Goal: Task Accomplishment & Management: Manage account settings

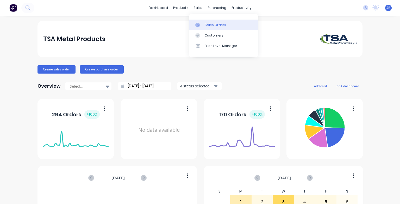
click at [213, 25] on div "Sales Orders" at bounding box center [215, 25] width 21 height 5
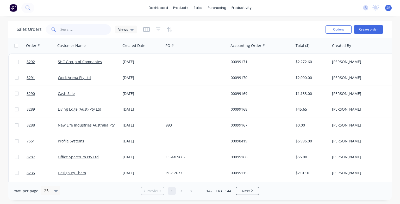
click at [65, 30] on input "text" at bounding box center [85, 29] width 51 height 10
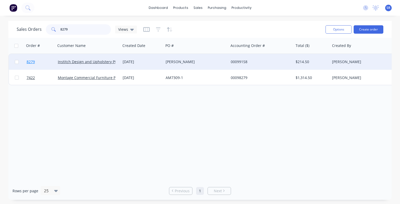
type input "8279"
click at [32, 62] on span "8279" at bounding box center [31, 61] width 8 height 5
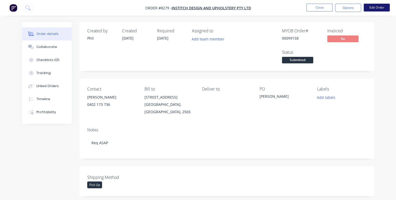
click at [379, 10] on button "Edit Order" at bounding box center [377, 8] width 26 height 8
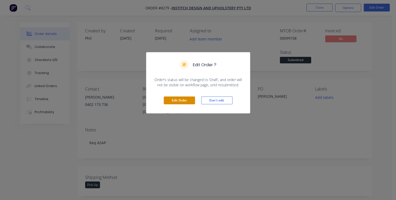
click at [173, 101] on button "Edit Order" at bounding box center [179, 100] width 31 height 8
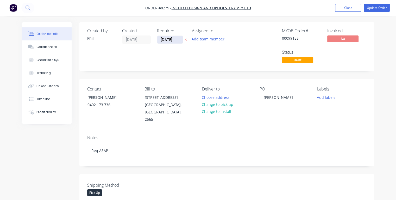
click at [174, 39] on input "[DATE]" at bounding box center [170, 40] width 26 height 8
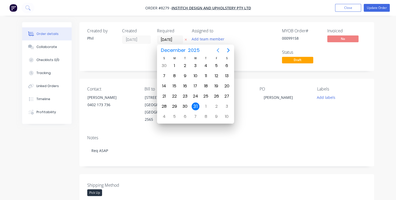
click at [218, 50] on icon "Previous page" at bounding box center [218, 50] width 6 height 6
click at [174, 66] on div "29" at bounding box center [175, 66] width 8 height 8
type input "[DATE]"
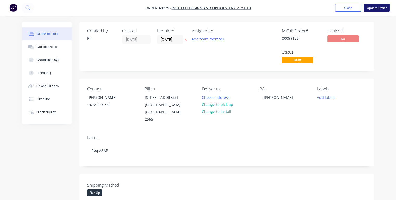
click at [377, 8] on button "Update Order" at bounding box center [377, 8] width 26 height 8
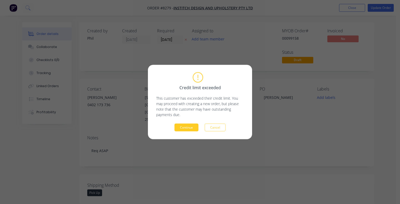
click at [184, 129] on button "Continue" at bounding box center [187, 128] width 24 height 8
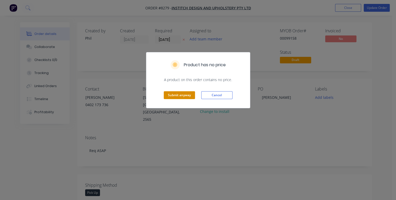
click at [182, 96] on button "Submit anyway" at bounding box center [179, 95] width 31 height 8
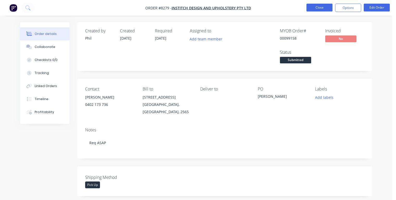
click at [321, 9] on button "Close" at bounding box center [320, 8] width 26 height 8
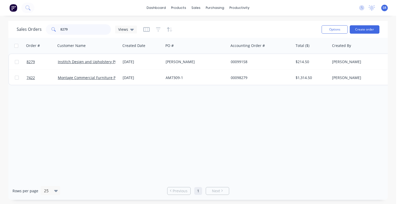
click at [89, 32] on input "8279" at bounding box center [85, 29] width 51 height 10
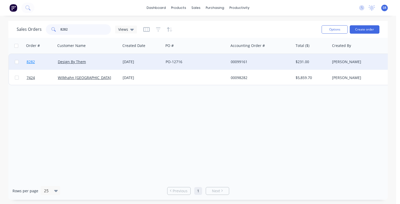
type input "8282"
click at [30, 64] on span "8282" at bounding box center [31, 61] width 8 height 5
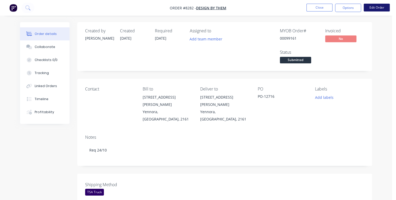
click at [376, 9] on button "Edit Order" at bounding box center [377, 8] width 26 height 8
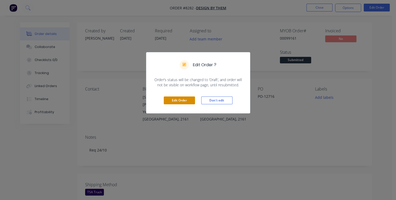
click at [183, 101] on button "Edit Order" at bounding box center [179, 100] width 31 height 8
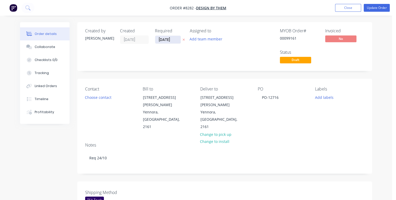
click at [173, 38] on input "[DATE]" at bounding box center [168, 40] width 26 height 8
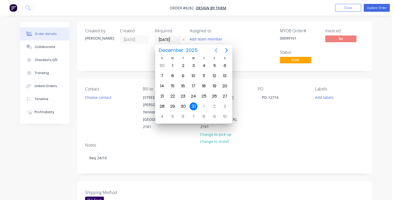
click at [217, 50] on icon "Previous page" at bounding box center [216, 50] width 6 height 6
click at [195, 94] on div "22" at bounding box center [194, 96] width 8 height 8
type input "[DATE]"
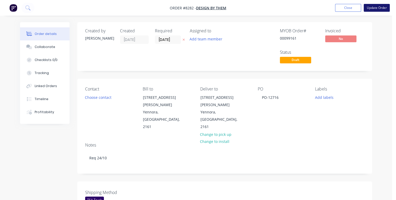
click at [373, 9] on button "Update Order" at bounding box center [377, 8] width 26 height 8
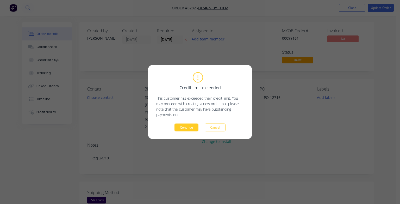
click at [194, 129] on button "Continue" at bounding box center [187, 128] width 24 height 8
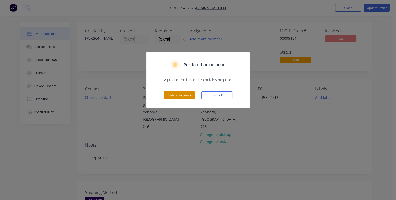
click at [180, 94] on button "Submit anyway" at bounding box center [179, 95] width 31 height 8
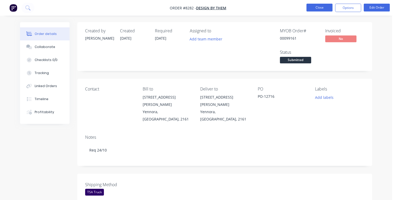
click at [317, 9] on button "Close" at bounding box center [320, 8] width 26 height 8
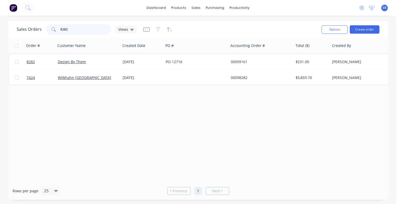
click at [76, 30] on input "8282" at bounding box center [85, 29] width 51 height 10
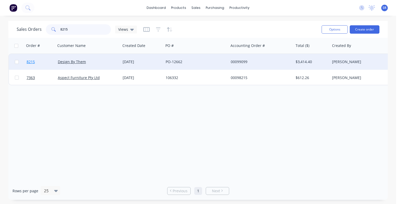
type input "8215"
click at [32, 61] on span "8215" at bounding box center [31, 61] width 8 height 5
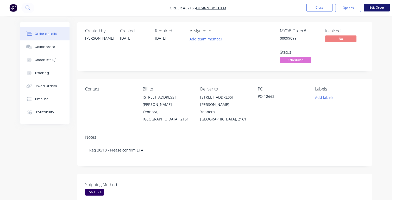
click at [377, 6] on button "Edit Order" at bounding box center [377, 8] width 26 height 8
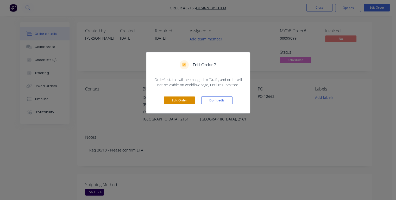
click at [186, 101] on button "Edit Order" at bounding box center [179, 100] width 31 height 8
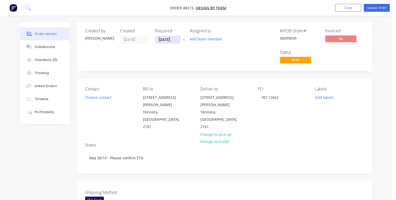
click at [174, 38] on input "[DATE]" at bounding box center [168, 40] width 26 height 8
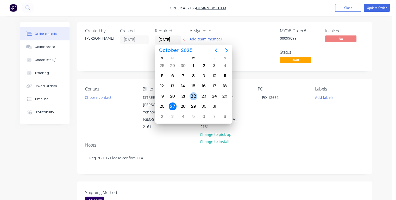
click at [192, 93] on div "22" at bounding box center [194, 96] width 8 height 8
type input "[DATE]"
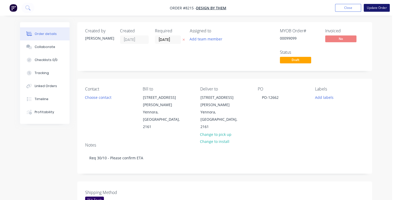
click at [371, 8] on button "Update Order" at bounding box center [377, 8] width 26 height 8
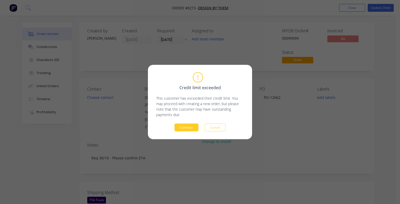
click at [190, 125] on button "Continue" at bounding box center [187, 128] width 24 height 8
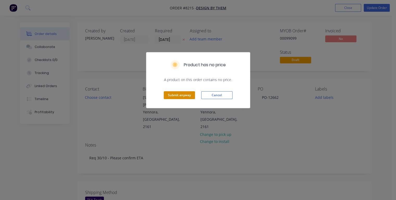
click at [182, 92] on button "Submit anyway" at bounding box center [179, 95] width 31 height 8
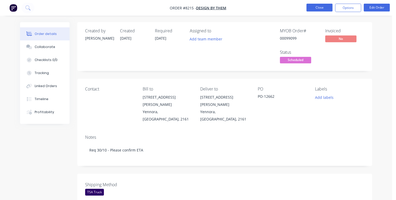
click at [315, 10] on button "Close" at bounding box center [320, 8] width 26 height 8
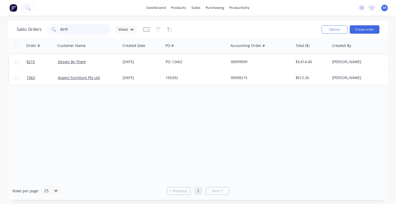
click at [76, 27] on input "8215" at bounding box center [85, 29] width 51 height 10
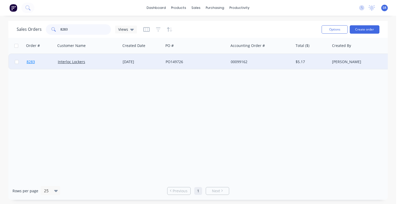
type input "8283"
click at [33, 62] on span "8283" at bounding box center [31, 61] width 8 height 5
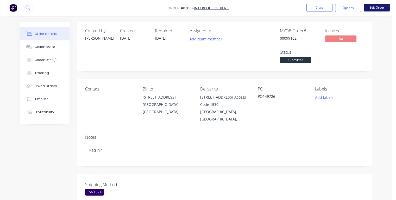
click at [375, 8] on button "Edit Order" at bounding box center [377, 8] width 26 height 8
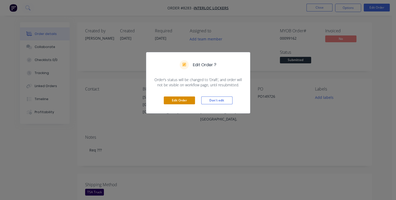
click at [184, 98] on button "Edit Order" at bounding box center [179, 100] width 31 height 8
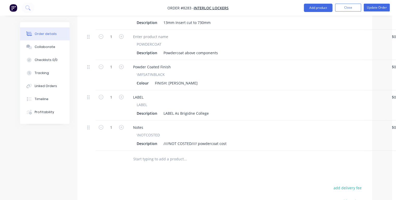
scroll to position [261, 0]
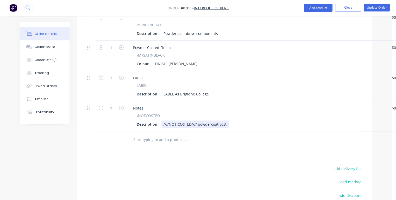
click at [226, 123] on div "////NOT COSTED//// powdercoat cost" at bounding box center [195, 124] width 67 height 8
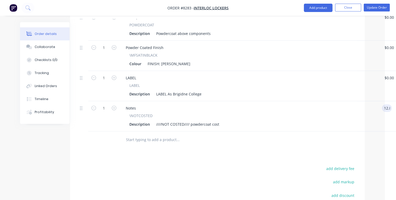
type input "$12.80"
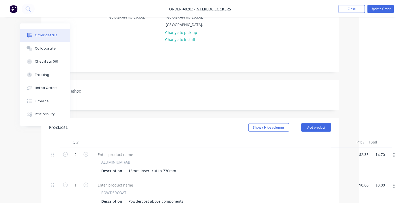
scroll to position [0, 36]
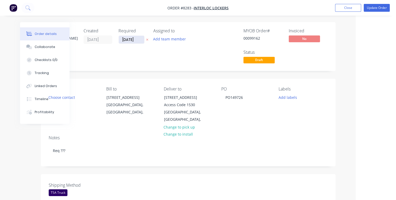
type input "$12.80"
click at [138, 38] on input "[DATE]" at bounding box center [132, 40] width 26 height 8
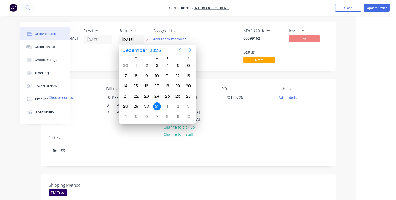
click at [179, 51] on icon "Previous page" at bounding box center [180, 50] width 2 height 4
click at [149, 66] on div "30" at bounding box center [147, 66] width 8 height 8
type input "[DATE]"
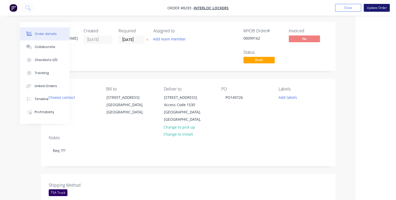
click at [373, 8] on button "Update Order" at bounding box center [377, 8] width 26 height 8
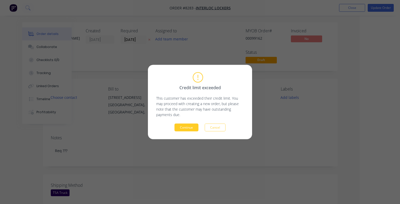
click at [191, 128] on button "Continue" at bounding box center [187, 128] width 24 height 8
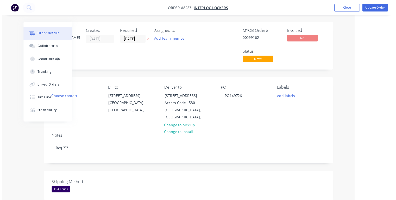
scroll to position [0, 28]
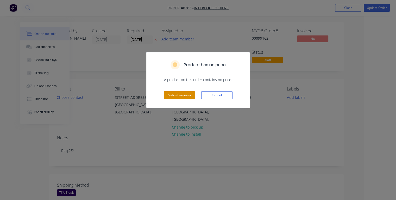
click at [188, 96] on button "Submit anyway" at bounding box center [179, 95] width 31 height 8
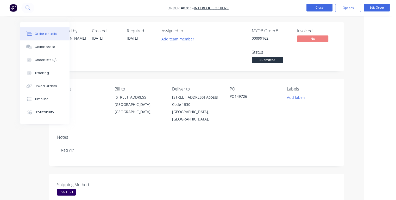
click at [324, 9] on button "Close" at bounding box center [320, 8] width 26 height 8
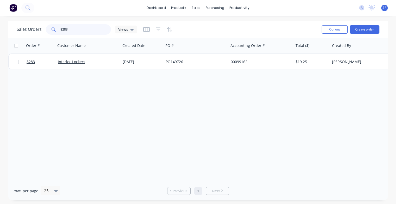
click at [70, 27] on input "8283" at bounding box center [85, 29] width 51 height 10
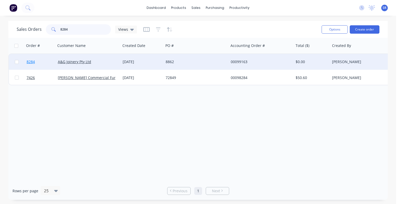
type input "8284"
click at [33, 62] on span "8284" at bounding box center [31, 61] width 8 height 5
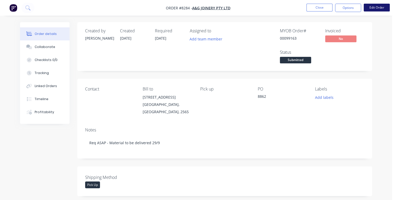
click at [367, 10] on button "Edit Order" at bounding box center [377, 8] width 26 height 8
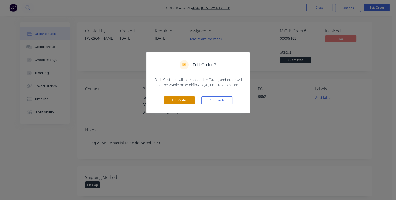
click at [184, 98] on button "Edit Order" at bounding box center [179, 100] width 31 height 8
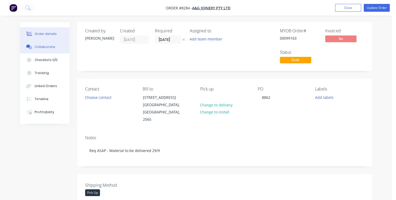
click at [52, 43] on button "Collaborate" at bounding box center [45, 46] width 50 height 13
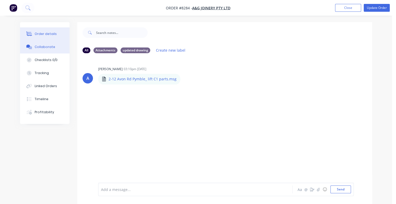
click at [52, 34] on div "Order details" at bounding box center [46, 34] width 22 height 5
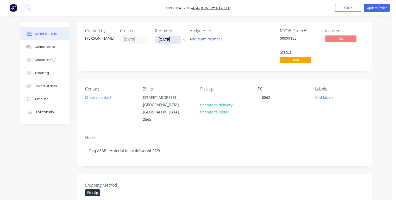
click at [174, 39] on input "[DATE]" at bounding box center [168, 40] width 26 height 8
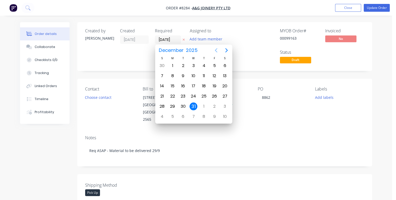
click at [216, 50] on icon "Previous page" at bounding box center [216, 50] width 2 height 4
click at [194, 66] on div "1" at bounding box center [194, 66] width 8 height 8
type input "[DATE]"
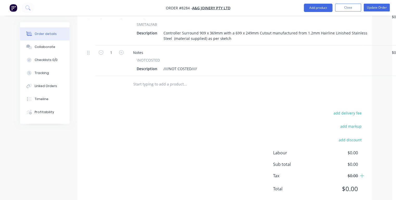
scroll to position [339, 0]
click at [200, 64] on div "Description ////NOT COSTED////" at bounding box center [256, 68] width 243 height 8
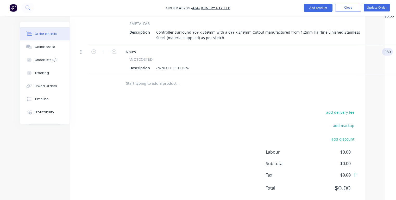
type input "$580.00"
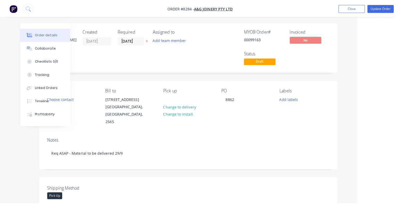
scroll to position [0, 39]
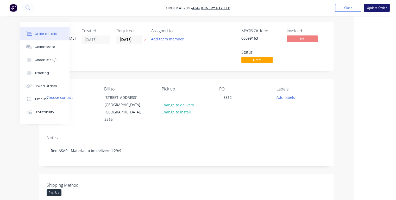
type input "$580.00"
click at [375, 10] on button "Update Order" at bounding box center [377, 8] width 26 height 8
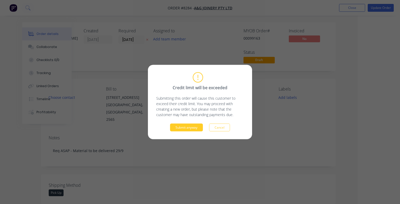
click at [187, 127] on button "Submit anyway" at bounding box center [186, 128] width 33 height 8
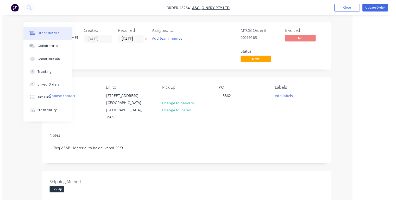
scroll to position [0, 28]
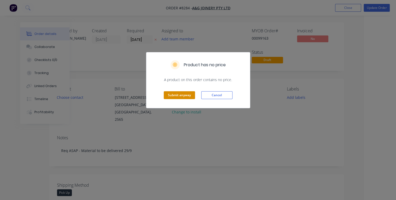
click at [182, 97] on button "Submit anyway" at bounding box center [179, 95] width 31 height 8
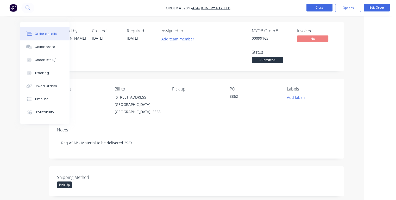
click at [316, 6] on button "Close" at bounding box center [320, 8] width 26 height 8
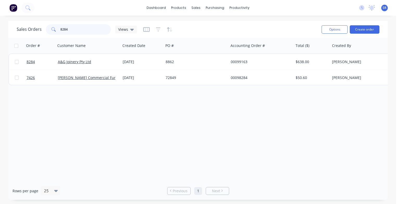
click at [82, 28] on input "8284" at bounding box center [85, 29] width 51 height 10
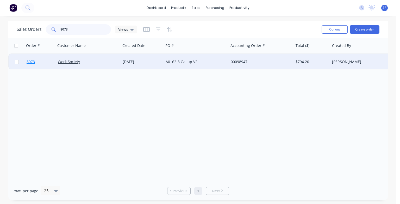
type input "8073"
click at [28, 61] on span "8073" at bounding box center [31, 61] width 8 height 5
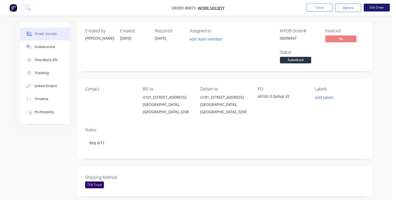
click at [377, 10] on button "Edit Order" at bounding box center [377, 8] width 26 height 8
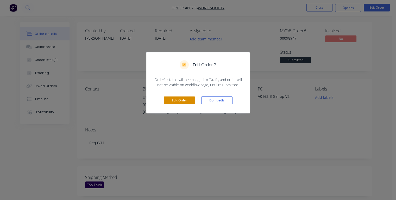
click at [176, 99] on button "Edit Order" at bounding box center [179, 100] width 31 height 8
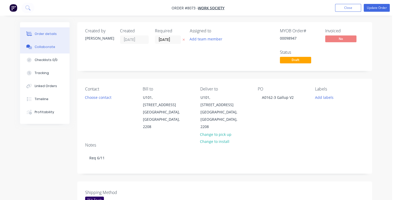
click at [42, 45] on div "Collaborate" at bounding box center [45, 47] width 21 height 5
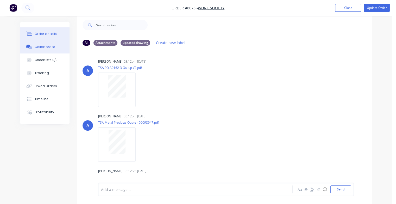
click at [40, 33] on div "Order details" at bounding box center [46, 34] width 22 height 5
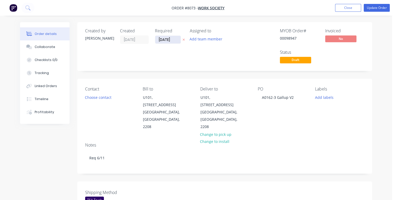
click at [173, 39] on input "[DATE]" at bounding box center [168, 40] width 26 height 8
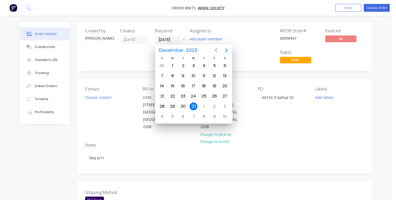
click at [216, 50] on icon "Previous page" at bounding box center [216, 50] width 6 height 6
click at [184, 75] on div "4" at bounding box center [183, 76] width 8 height 8
type input "[DATE]"
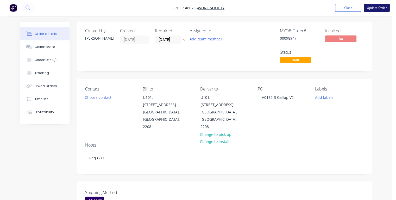
click at [374, 8] on button "Update Order" at bounding box center [377, 8] width 26 height 8
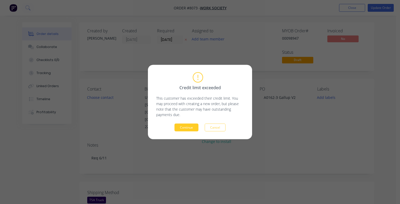
click at [189, 129] on button "Continue" at bounding box center [187, 128] width 24 height 8
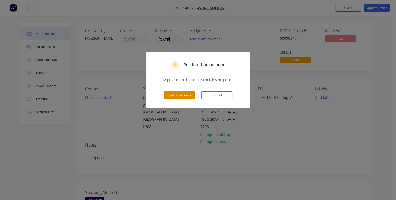
click at [187, 95] on button "Submit anyway" at bounding box center [179, 95] width 31 height 8
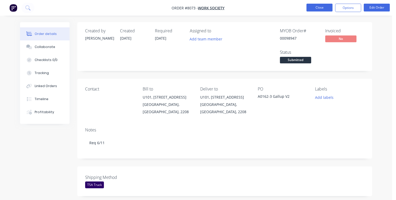
click at [321, 7] on button "Close" at bounding box center [320, 8] width 26 height 8
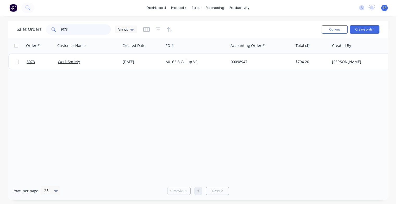
click at [80, 29] on input "8073" at bounding box center [85, 29] width 51 height 10
type input "8"
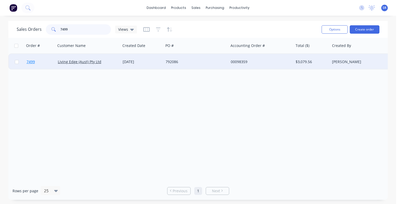
type input "7499"
click at [34, 62] on span "7499" at bounding box center [31, 61] width 8 height 5
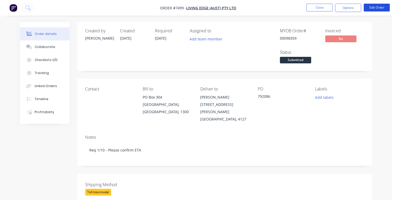
click at [374, 8] on button "Edit Order" at bounding box center [377, 8] width 26 height 8
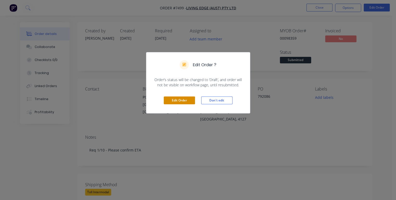
click at [192, 100] on button "Edit Order" at bounding box center [179, 100] width 31 height 8
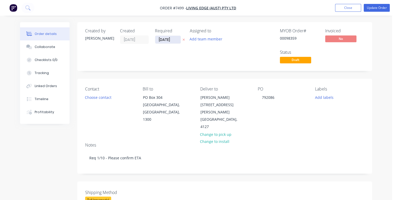
click at [174, 40] on input "[DATE]" at bounding box center [168, 40] width 26 height 8
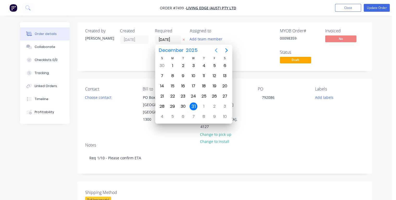
click at [216, 51] on icon "Previous page" at bounding box center [216, 50] width 2 height 4
click at [205, 65] on div "2" at bounding box center [204, 66] width 8 height 8
type input "[DATE]"
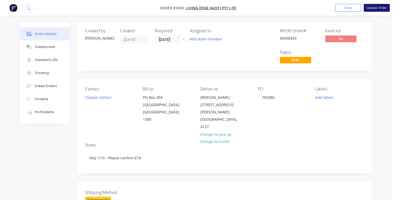
click at [372, 10] on button "Update Order" at bounding box center [377, 8] width 26 height 8
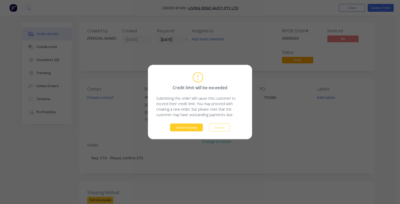
click at [197, 126] on button "Submit anyway" at bounding box center [186, 128] width 33 height 8
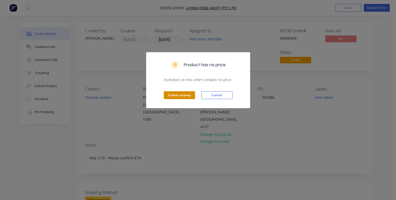
click at [186, 96] on button "Submit anyway" at bounding box center [179, 95] width 31 height 8
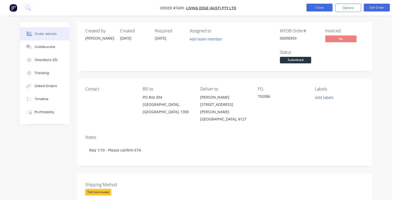
click at [316, 9] on button "Close" at bounding box center [320, 8] width 26 height 8
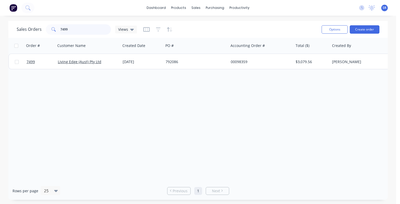
click at [80, 31] on input "7499" at bounding box center [85, 29] width 51 height 10
type input "7"
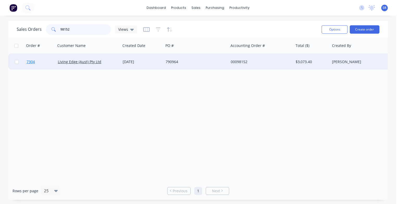
type input "98152"
click at [32, 62] on span "7304" at bounding box center [31, 61] width 8 height 5
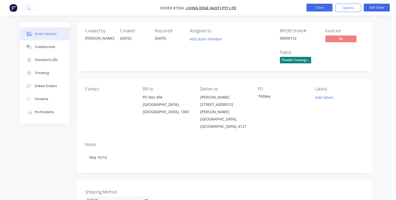
click at [320, 8] on button "Close" at bounding box center [320, 8] width 26 height 8
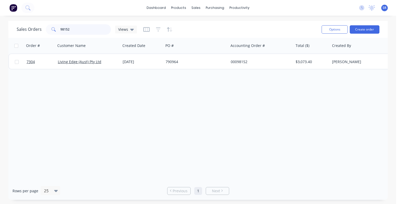
click at [79, 29] on input "98152" at bounding box center [85, 29] width 51 height 10
type input "9"
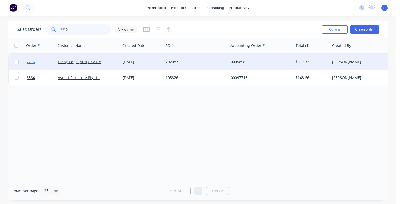
type input "7716"
click at [33, 63] on span "7716" at bounding box center [31, 61] width 8 height 5
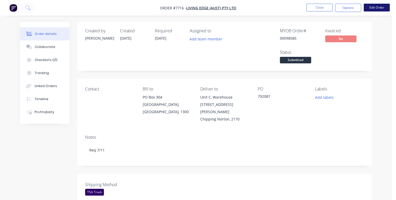
click at [374, 8] on button "Edit Order" at bounding box center [377, 8] width 26 height 8
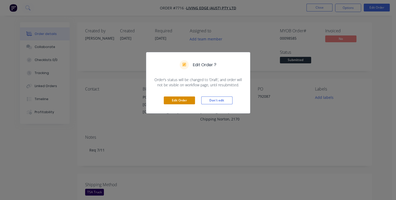
click at [188, 99] on button "Edit Order" at bounding box center [179, 100] width 31 height 8
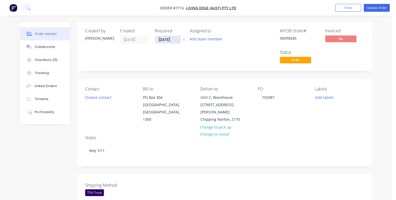
click at [174, 39] on input "[DATE]" at bounding box center [168, 40] width 26 height 8
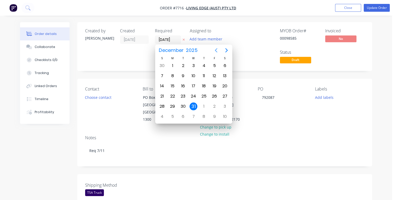
click at [216, 51] on icon "Previous page" at bounding box center [216, 50] width 2 height 4
click at [194, 76] on div "5" at bounding box center [194, 76] width 8 height 8
type input "[DATE]"
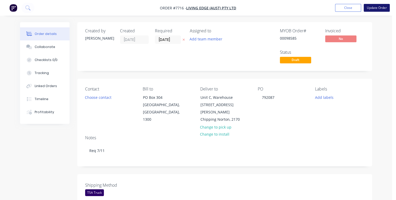
click at [372, 9] on button "Update Order" at bounding box center [377, 8] width 26 height 8
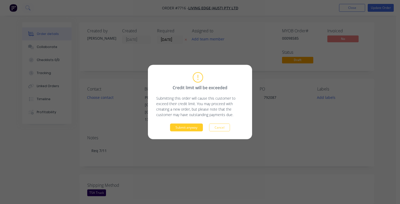
click at [180, 127] on button "Submit anyway" at bounding box center [186, 128] width 33 height 8
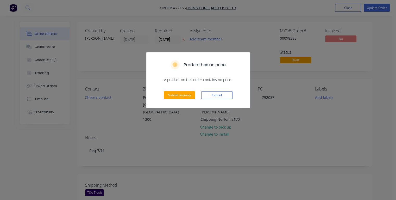
click at [183, 89] on div "Submit anyway Cancel" at bounding box center [198, 95] width 104 height 26
click at [182, 93] on button "Submit anyway" at bounding box center [179, 95] width 31 height 8
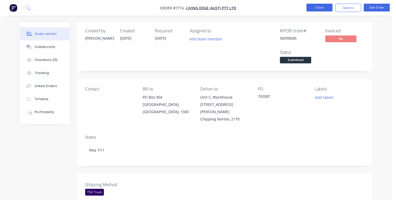
click at [316, 7] on button "Close" at bounding box center [320, 8] width 26 height 8
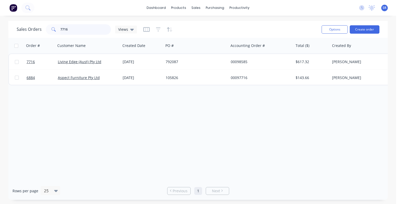
click at [91, 27] on input "7716" at bounding box center [85, 29] width 51 height 10
type input "7"
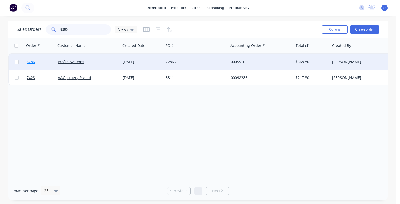
type input "8286"
click at [33, 62] on span "8286" at bounding box center [31, 61] width 8 height 5
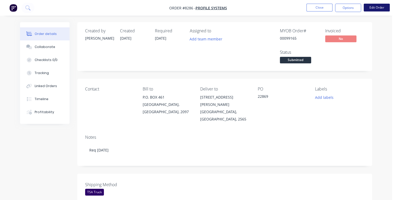
click at [383, 7] on button "Edit Order" at bounding box center [377, 8] width 26 height 8
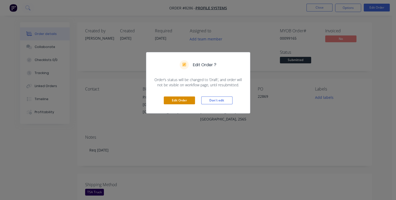
click at [184, 102] on button "Edit Order" at bounding box center [179, 100] width 31 height 8
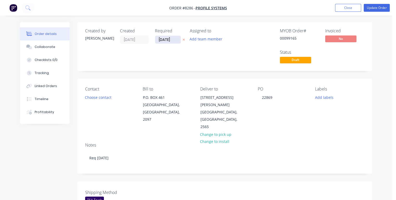
click at [175, 39] on input "[DATE]" at bounding box center [168, 40] width 26 height 8
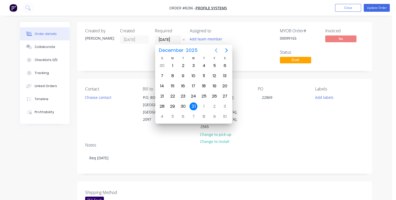
click at [215, 49] on icon "Previous page" at bounding box center [216, 50] width 6 height 6
click at [215, 76] on div "10" at bounding box center [215, 76] width 8 height 8
type input "[DATE]"
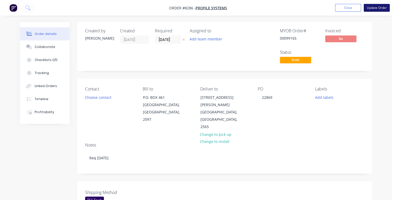
click at [371, 10] on button "Update Order" at bounding box center [377, 8] width 26 height 8
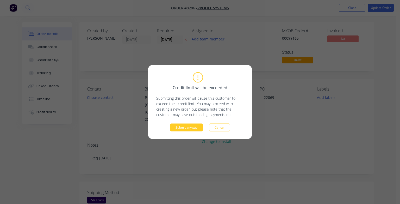
click at [186, 129] on button "Submit anyway" at bounding box center [186, 128] width 33 height 8
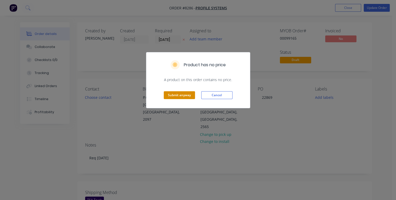
click at [184, 94] on button "Submit anyway" at bounding box center [179, 95] width 31 height 8
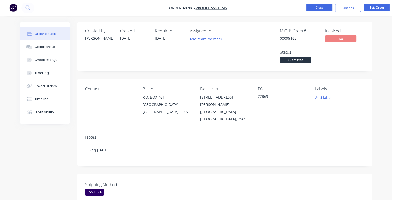
click at [317, 7] on button "Close" at bounding box center [320, 8] width 26 height 8
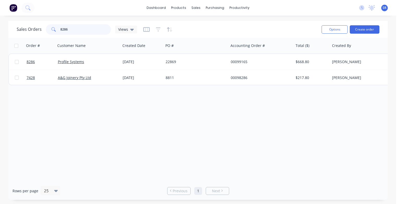
click at [85, 32] on input "8286" at bounding box center [85, 29] width 51 height 10
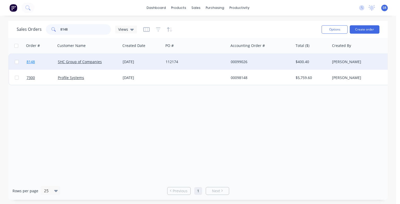
type input "8148"
click at [34, 63] on span "8148" at bounding box center [31, 61] width 8 height 5
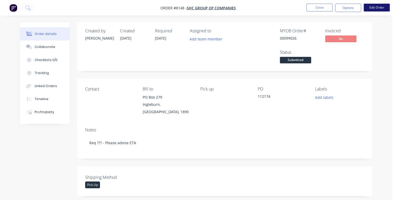
click at [380, 8] on button "Edit Order" at bounding box center [377, 8] width 26 height 8
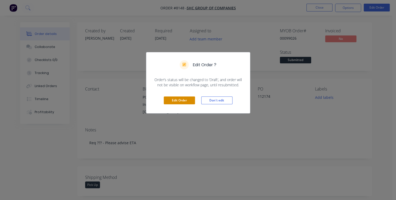
click at [187, 100] on button "Edit Order" at bounding box center [179, 100] width 31 height 8
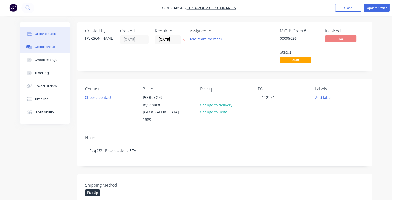
click at [43, 45] on div "Collaborate" at bounding box center [45, 47] width 21 height 5
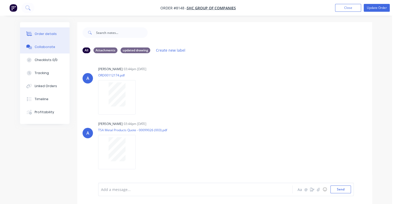
click at [47, 34] on div "Order details" at bounding box center [46, 34] width 22 height 5
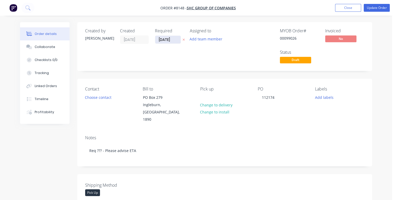
click at [171, 40] on input "[DATE]" at bounding box center [168, 40] width 26 height 8
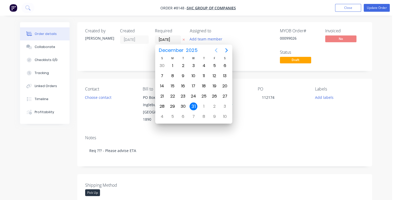
click at [216, 50] on icon "Previous page" at bounding box center [216, 50] width 2 height 4
click at [215, 66] on div "3" at bounding box center [215, 66] width 8 height 8
type input "[DATE]"
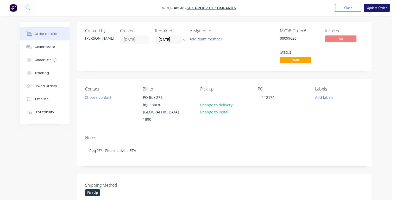
click at [374, 9] on button "Update Order" at bounding box center [377, 8] width 26 height 8
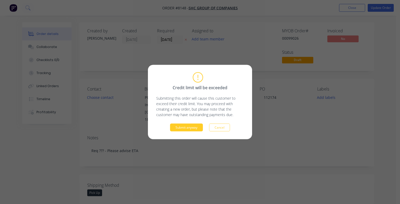
click at [183, 127] on button "Submit anyway" at bounding box center [186, 128] width 33 height 8
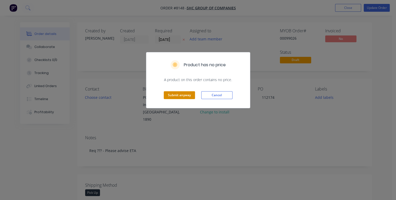
click at [179, 96] on button "Submit anyway" at bounding box center [179, 95] width 31 height 8
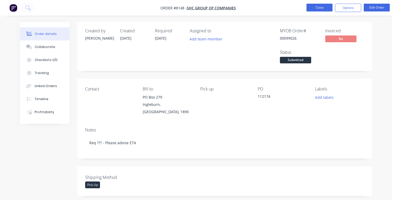
click at [317, 8] on button "Close" at bounding box center [320, 8] width 26 height 8
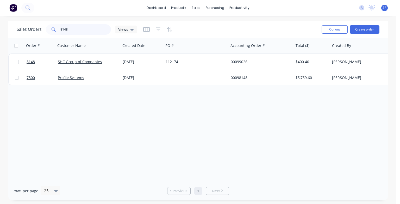
click at [77, 29] on input "8148" at bounding box center [85, 29] width 51 height 10
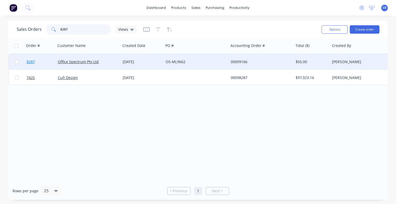
type input "8287"
click at [29, 63] on span "8287" at bounding box center [31, 61] width 8 height 5
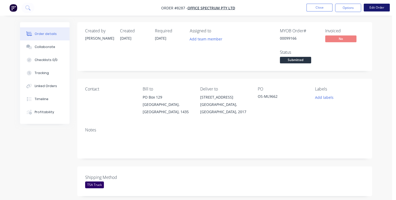
click at [375, 8] on button "Edit Order" at bounding box center [377, 8] width 26 height 8
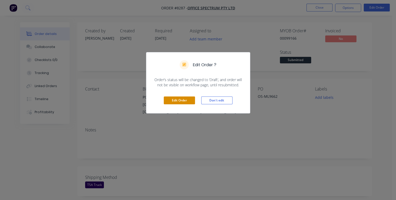
click at [183, 99] on button "Edit Order" at bounding box center [179, 100] width 31 height 8
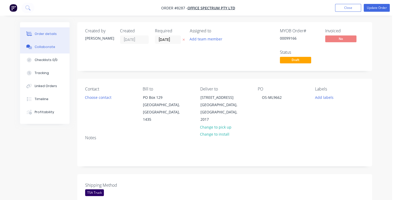
click at [39, 47] on div "Collaborate" at bounding box center [45, 47] width 21 height 5
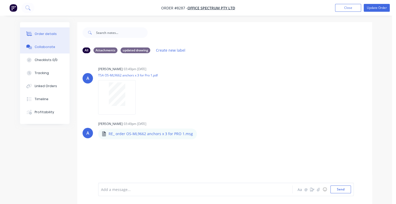
click at [45, 35] on div "Order details" at bounding box center [46, 34] width 22 height 5
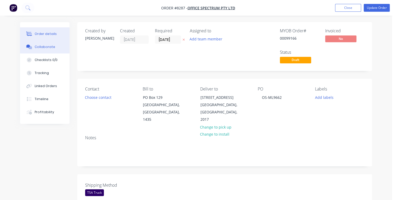
click at [50, 46] on div "Collaborate" at bounding box center [45, 47] width 21 height 5
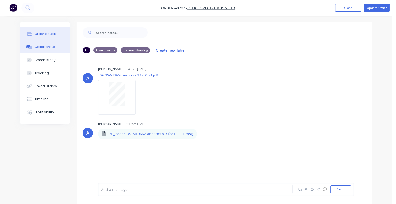
click at [43, 35] on div "Order details" at bounding box center [46, 34] width 22 height 5
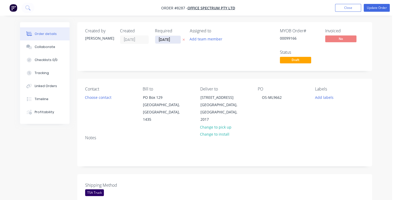
click at [173, 40] on input "[DATE]" at bounding box center [168, 40] width 26 height 8
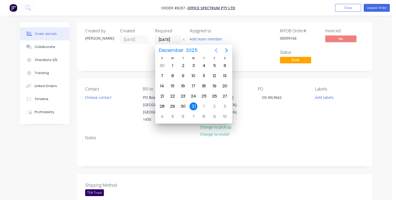
click at [216, 50] on icon "Previous page" at bounding box center [216, 50] width 2 height 4
click at [175, 96] on div "20" at bounding box center [173, 96] width 8 height 8
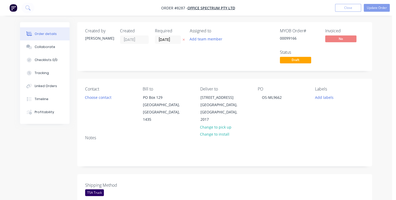
type input "[DATE]"
click at [372, 9] on button "Update Order" at bounding box center [377, 8] width 26 height 8
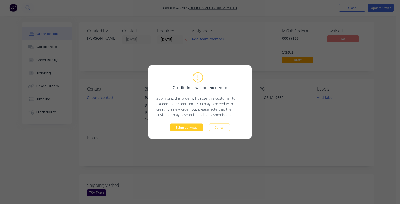
click at [182, 126] on button "Submit anyway" at bounding box center [186, 128] width 33 height 8
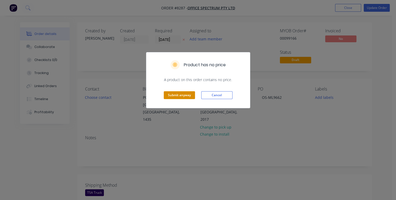
click at [180, 94] on button "Submit anyway" at bounding box center [179, 95] width 31 height 8
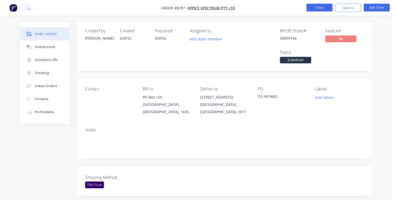
click at [318, 8] on button "Close" at bounding box center [320, 8] width 26 height 8
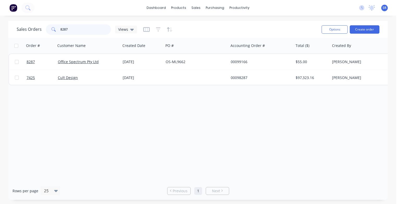
click at [86, 27] on input "8287" at bounding box center [85, 29] width 51 height 10
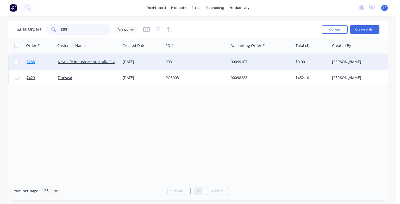
type input "8288"
click at [33, 62] on span "8288" at bounding box center [31, 61] width 8 height 5
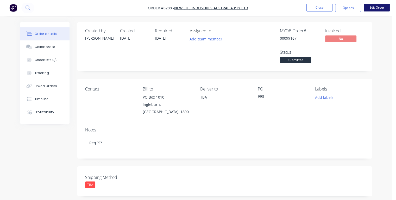
click at [380, 9] on button "Edit Order" at bounding box center [377, 8] width 26 height 8
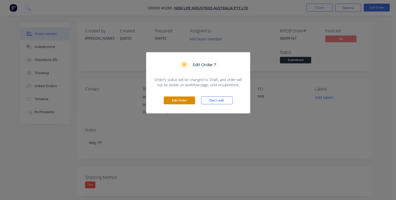
click at [179, 99] on button "Edit Order" at bounding box center [179, 100] width 31 height 8
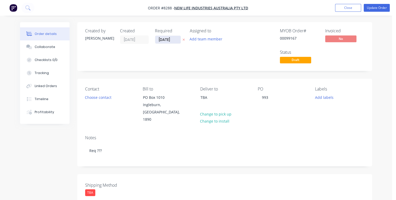
click at [174, 39] on input "[DATE]" at bounding box center [168, 40] width 26 height 8
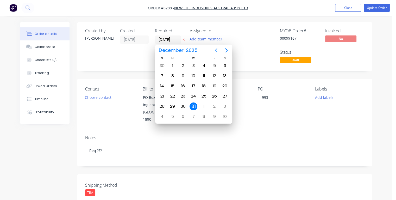
click at [214, 50] on icon "Previous page" at bounding box center [216, 50] width 6 height 6
click at [217, 75] on div "10" at bounding box center [215, 76] width 8 height 8
type input "[DATE]"
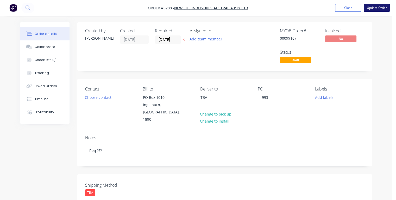
click at [381, 10] on button "Update Order" at bounding box center [377, 8] width 26 height 8
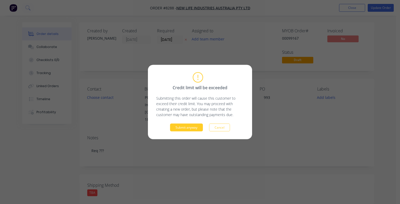
click at [186, 129] on button "Submit anyway" at bounding box center [186, 128] width 33 height 8
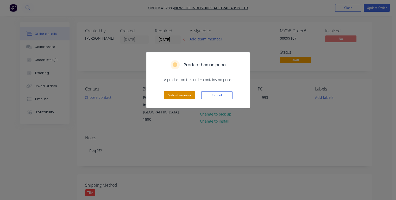
click at [180, 94] on button "Submit anyway" at bounding box center [179, 95] width 31 height 8
